Goal: Check status: Check status

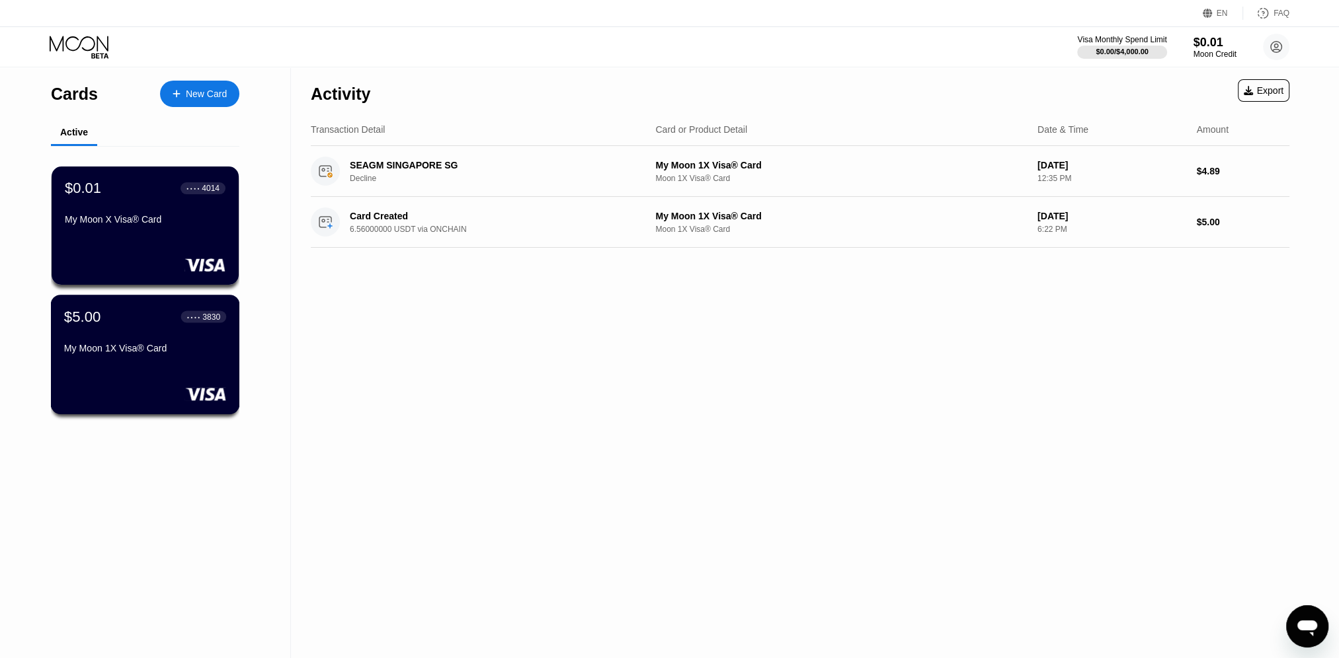
click at [137, 343] on div "$5.00 ● ● ● ● 3830 My Moon 1X Visa® Card" at bounding box center [145, 333] width 162 height 51
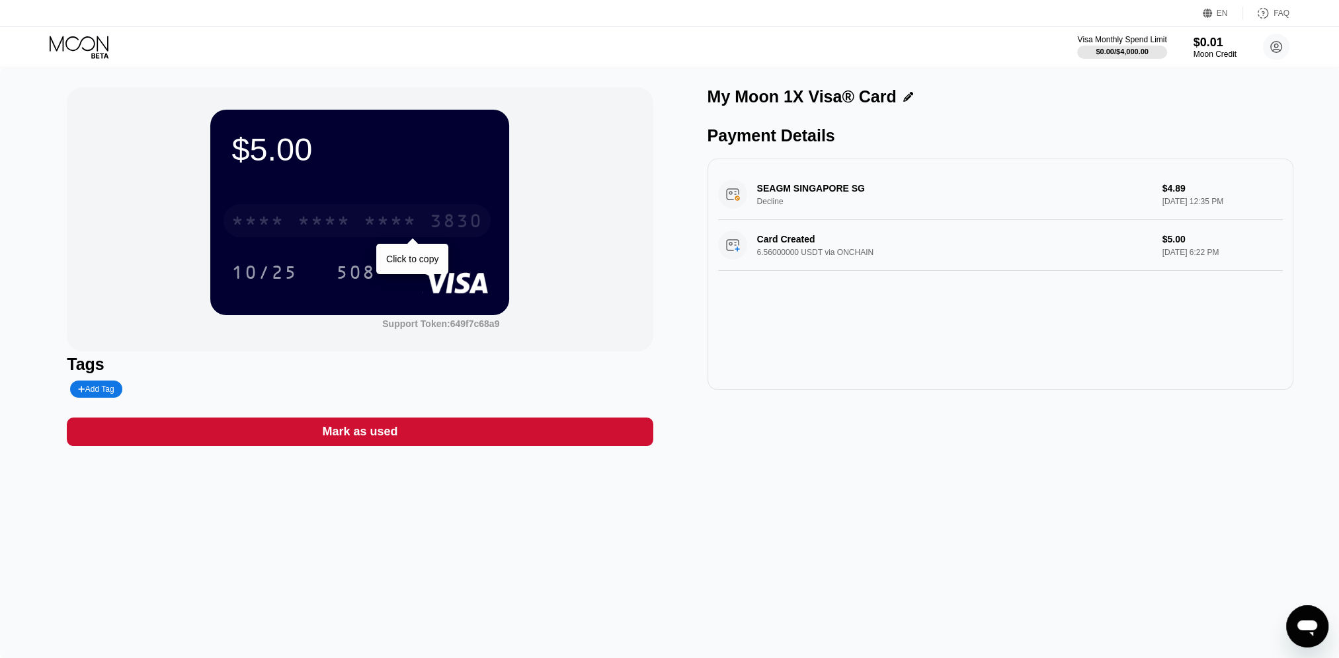
click at [308, 227] on div "* * * *" at bounding box center [323, 222] width 53 height 21
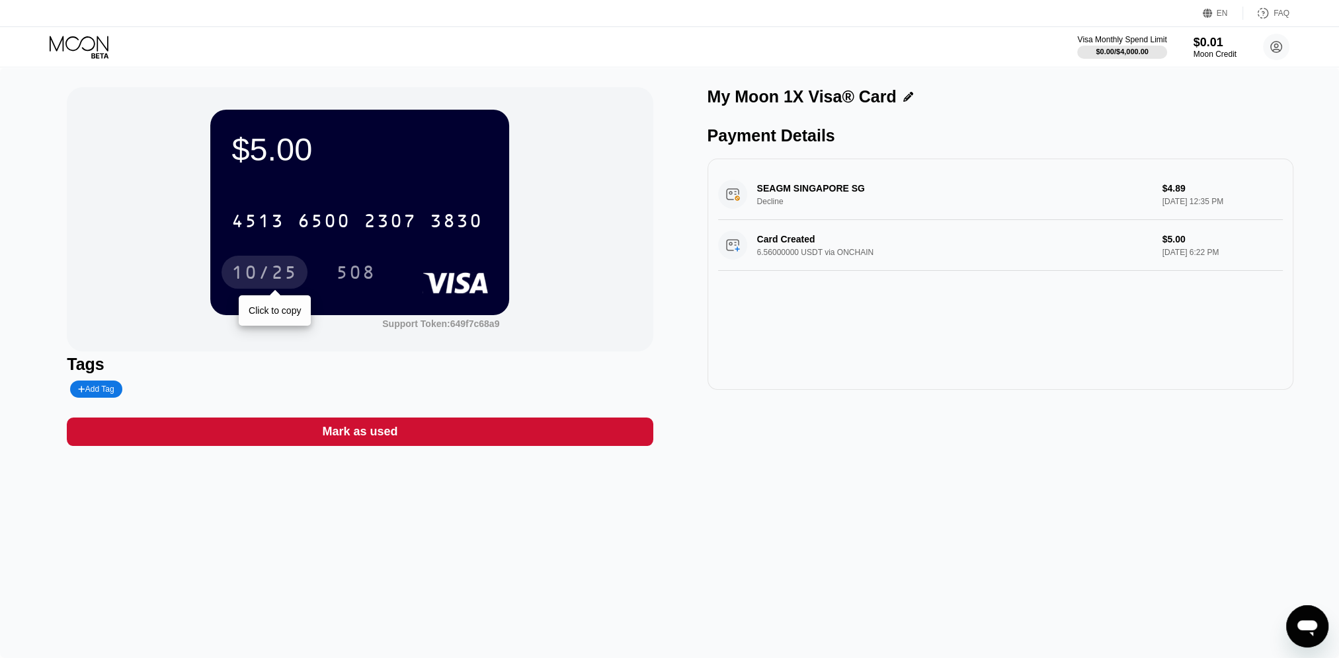
click at [284, 272] on div "10/25" at bounding box center [264, 274] width 66 height 21
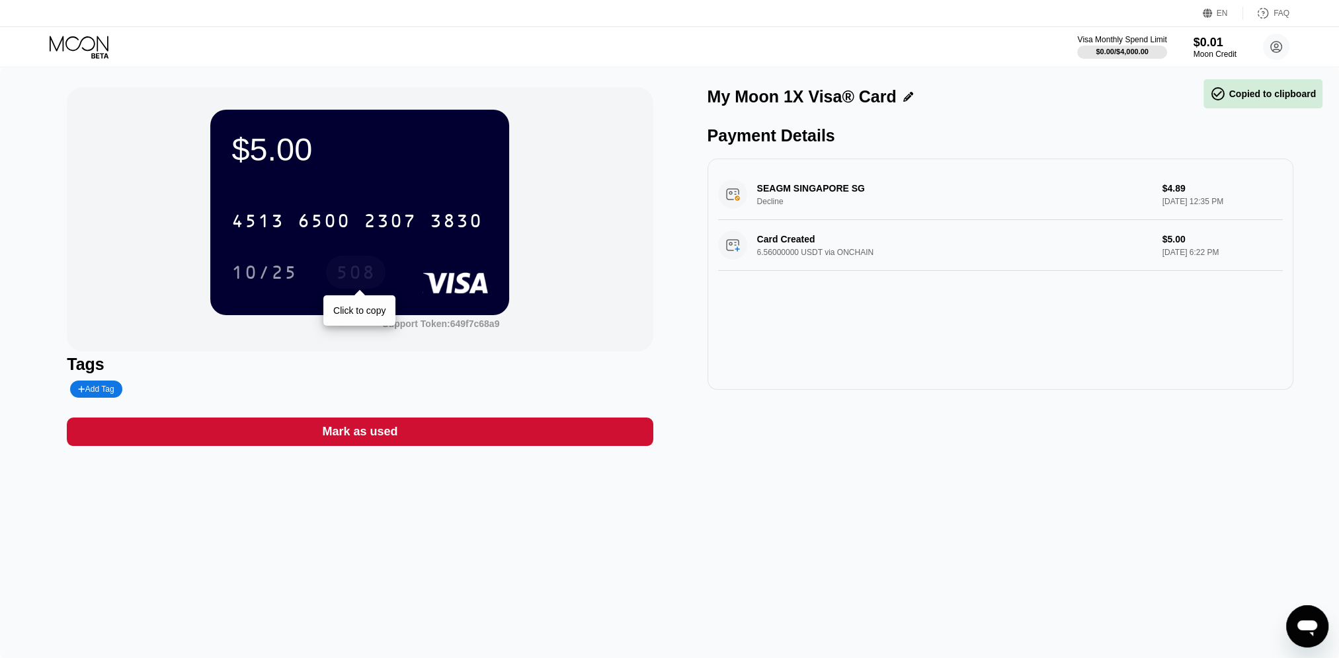
drag, startPoint x: 352, startPoint y: 270, endPoint x: 590, endPoint y: 0, distance: 359.7
click at [352, 270] on div "508" at bounding box center [356, 274] width 40 height 21
